Goal: Transaction & Acquisition: Purchase product/service

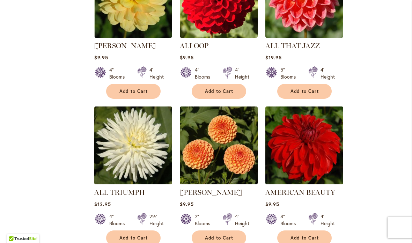
scroll to position [358, 0]
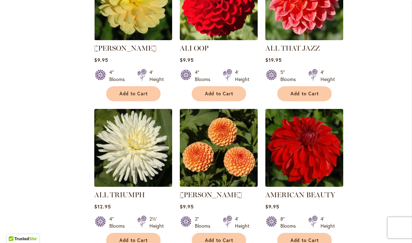
click at [321, 150] on img at bounding box center [304, 148] width 78 height 78
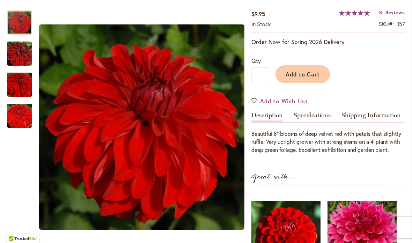
scroll to position [141, 0]
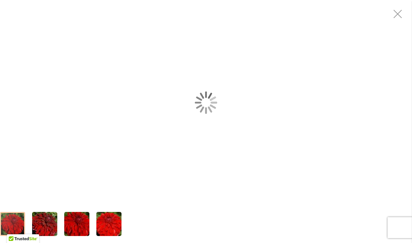
click at [203, 194] on div "AMERICAN BEAUTY" at bounding box center [206, 102] width 412 height 205
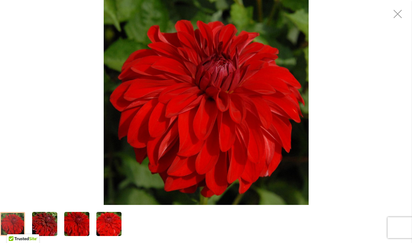
click at [245, 143] on img "AMERICAN BEAUTY" at bounding box center [206, 102] width 205 height 205
click at [267, 170] on img "AMERICAN BEAUTY" at bounding box center [206, 102] width 205 height 205
click at [280, 178] on img "AMERICAN BEAUTY" at bounding box center [206, 102] width 205 height 205
click at [392, 16] on div "Exit fullscreen" at bounding box center [398, 14] width 28 height 28
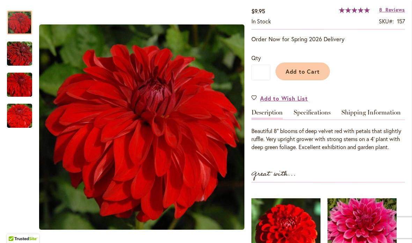
click at [392, 13] on span "Reviews" at bounding box center [395, 9] width 20 height 7
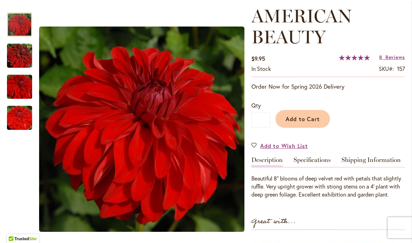
scroll to position [96, 0]
